Goal: Complete application form

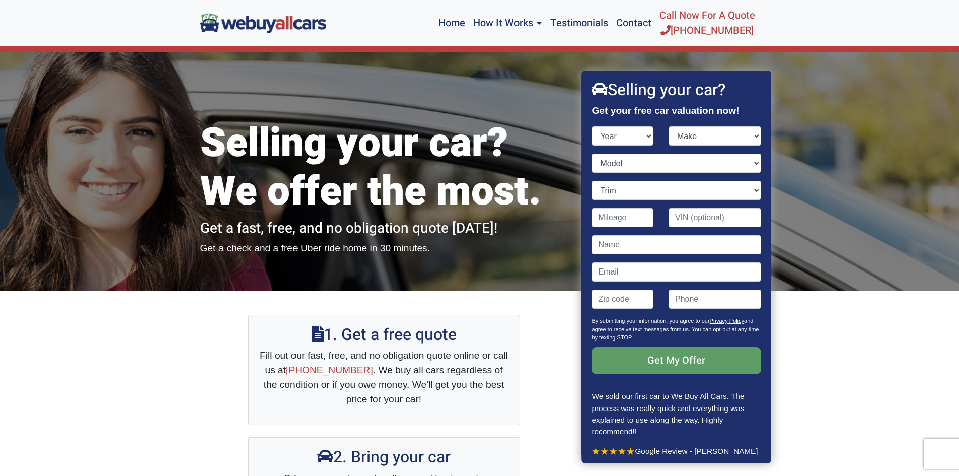
select select "2013"
click at [592, 126] on select "Year [DATE] 2025 2024 2023 2022 2021 2020 2019 2018 2017 2016 2015 2014 2013 20…" at bounding box center [623, 135] width 62 height 19
click at [729, 131] on select "Make Acura Aston [PERSON_NAME] Audi Bentley BMW Buick Cadillac Chevrolet Chrysl…" at bounding box center [714, 135] width 93 height 19
select select "Mercedes-Benz"
click at [668, 126] on select "Make Acura Aston [PERSON_NAME] Audi Bentley BMW Buick Cadillac Chevrolet Chrysl…" at bounding box center [714, 135] width 93 height 19
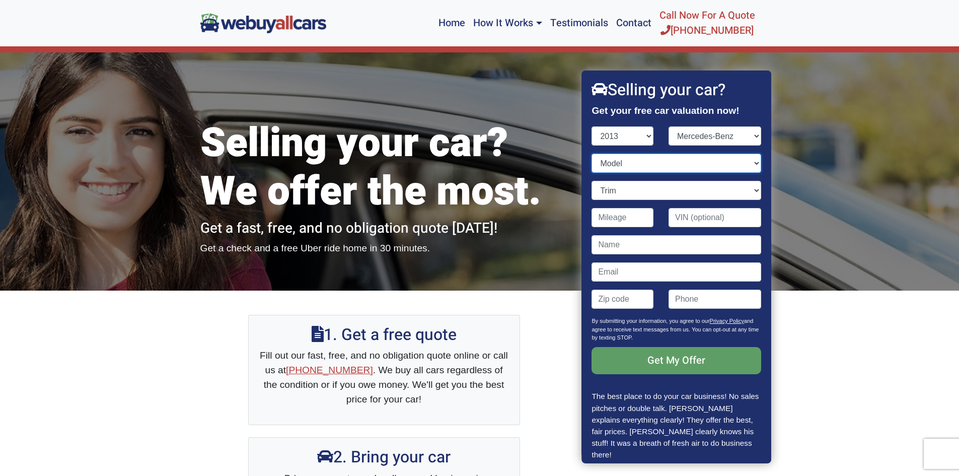
click at [619, 169] on select "Model C-Class CL-Class CLS-Class E-Class G-Class GL-Class GLK-Class M-Class S-C…" at bounding box center [676, 163] width 169 height 19
select select "SL-Class"
click at [592, 154] on select "Model C-Class CL-Class CLS-Class E-Class G-Class GL-Class GLK-Class M-Class S-C…" at bounding box center [676, 163] width 169 height 19
click at [627, 187] on select "Trim SL550 2dr Convertible (4.7L 8cyl Turbo) SL63 AMG 2dr Convertible (5.5L 8cy…" at bounding box center [676, 190] width 169 height 19
select select "SL550 2dr Convertible (4.7L 8cyl Turbo)"
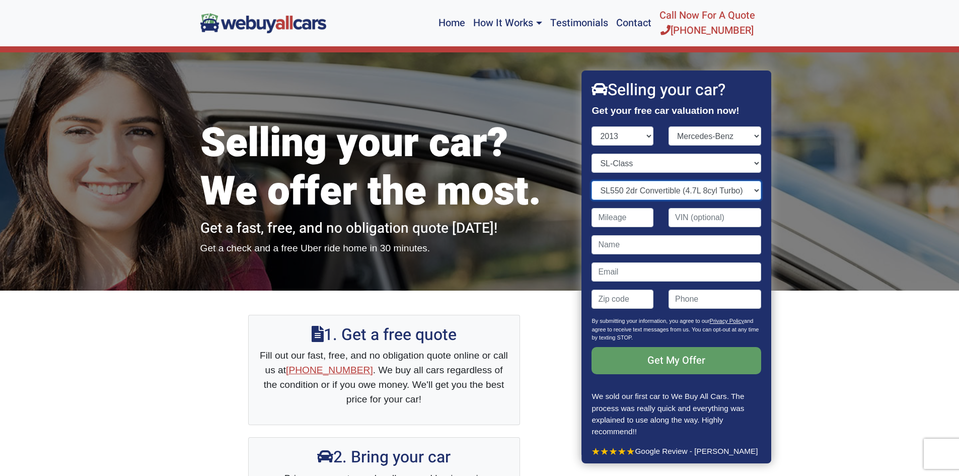
click at [592, 181] on select "Trim SL550 2dr Convertible (4.7L 8cyl Turbo) SL63 AMG 2dr Convertible (5.5L 8cy…" at bounding box center [676, 190] width 169 height 19
click at [631, 221] on input "Contact form" at bounding box center [623, 217] width 62 height 19
type input "50,000"
click at [601, 242] on input "Contact form" at bounding box center [676, 244] width 169 height 19
type input "[PERSON_NAME]"
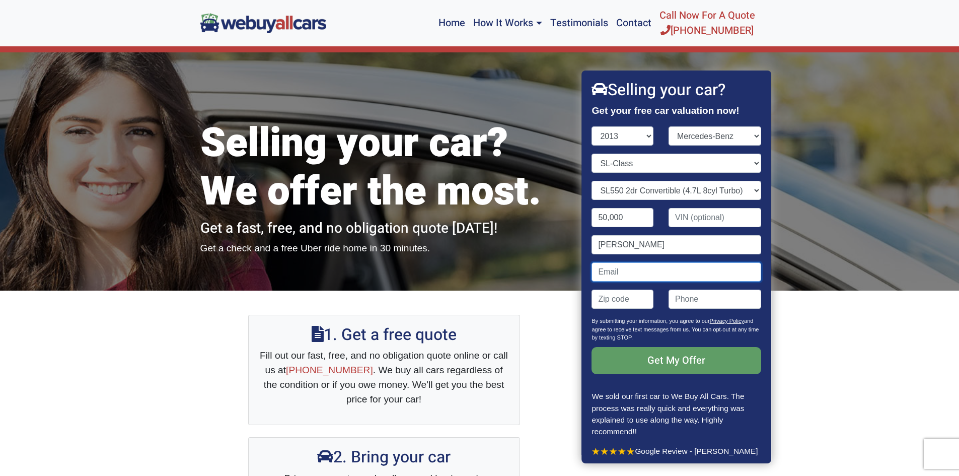
click at [617, 272] on input "Contact form" at bounding box center [676, 271] width 169 height 19
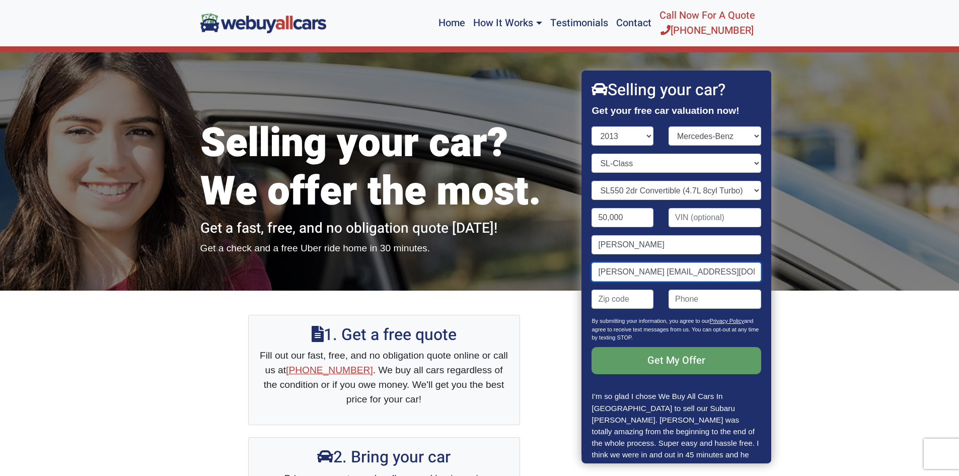
type input "[PERSON_NAME] [EMAIL_ADDRESS][DOMAIN_NAME]"
click at [625, 303] on input "Contact form" at bounding box center [623, 298] width 62 height 19
type input "08055"
click at [687, 296] on input "(" at bounding box center [714, 298] width 93 height 19
click at [679, 298] on input "(" at bounding box center [714, 298] width 93 height 19
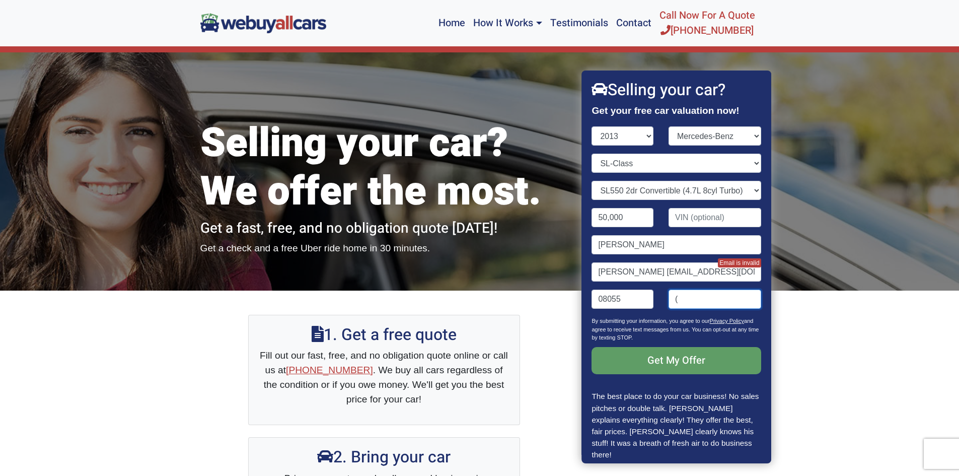
type input "("
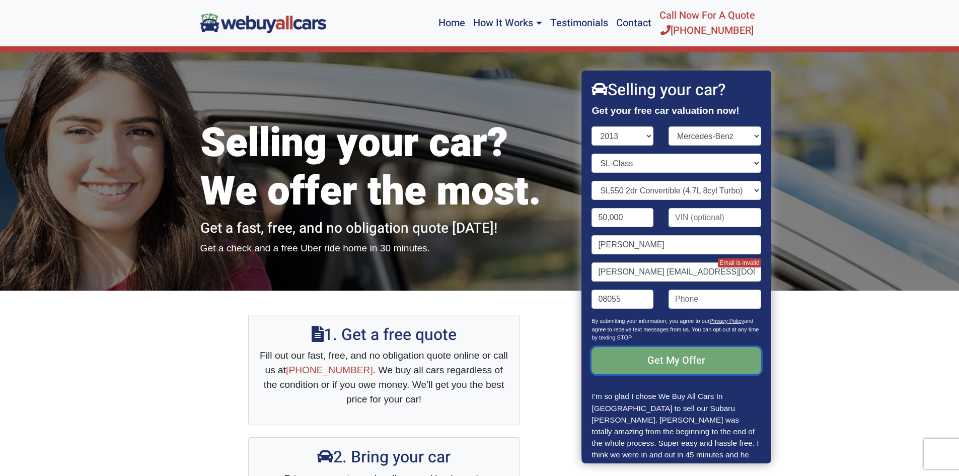
click at [647, 367] on input "Get My Offer" at bounding box center [676, 360] width 169 height 27
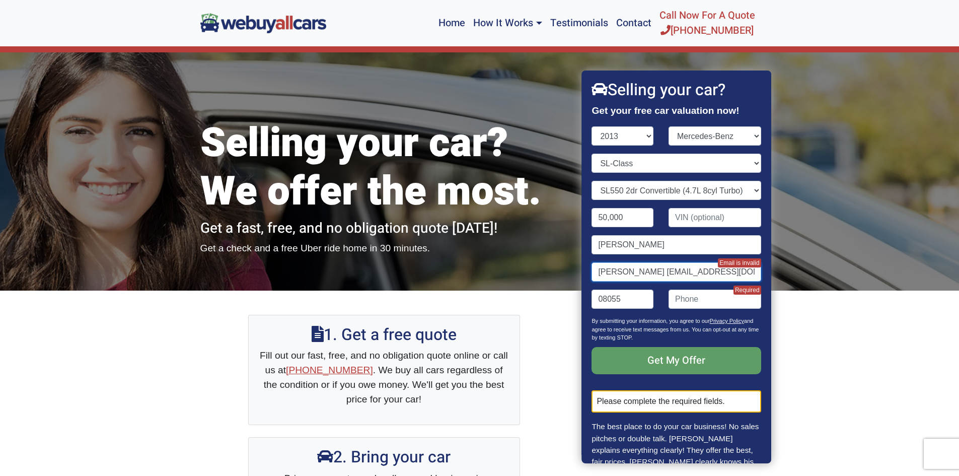
click at [613, 270] on input "[PERSON_NAME] [EMAIL_ADDRESS][DOMAIN_NAME]" at bounding box center [676, 271] width 169 height 19
click at [635, 272] on input "jeffbaron [EMAIL_ADDRESS][DOMAIN_NAME]" at bounding box center [676, 271] width 169 height 19
type input "[EMAIL_ADDRESS][DOMAIN_NAME]"
click at [686, 304] on input "(" at bounding box center [714, 298] width 93 height 19
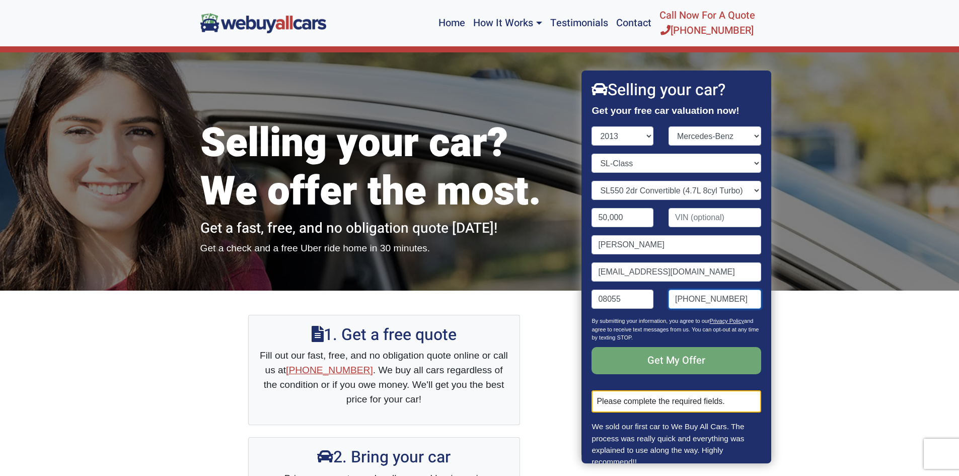
type input "[PHONE_NUMBER]"
click at [666, 356] on input "Get My Offer" at bounding box center [676, 360] width 169 height 27
